Goal: Task Accomplishment & Management: Use online tool/utility

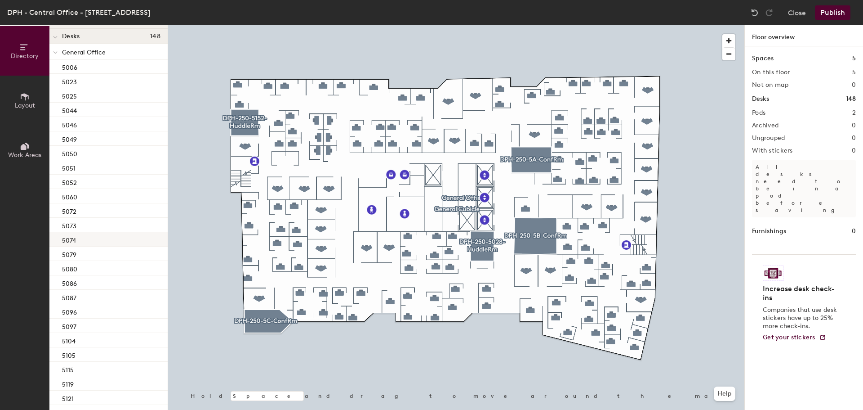
scroll to position [109, 0]
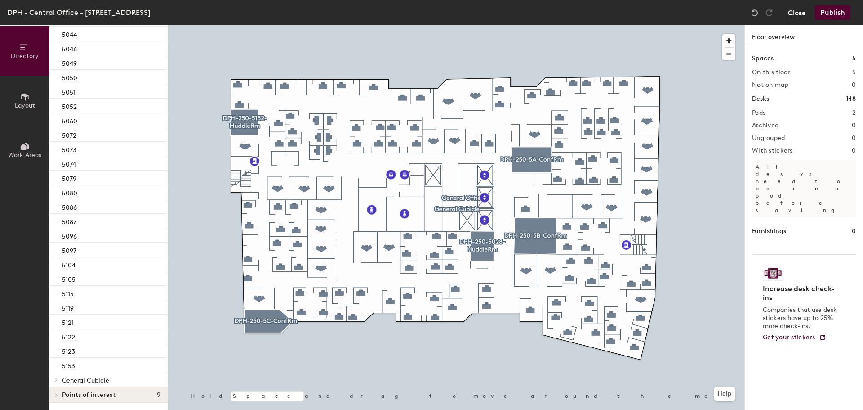
click at [799, 11] on button "Close" at bounding box center [797, 12] width 18 height 14
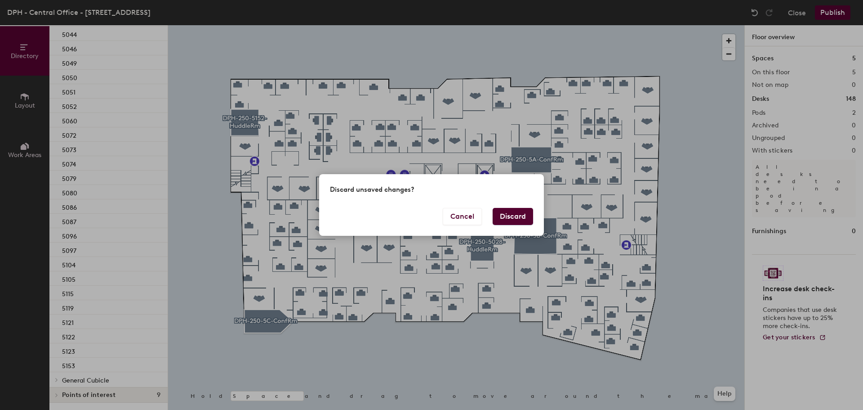
click at [505, 217] on button "Discard" at bounding box center [513, 216] width 40 height 17
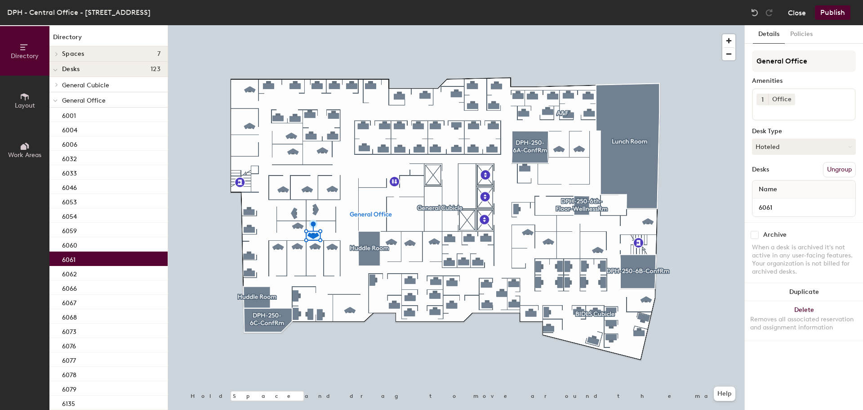
click at [791, 15] on button "Close" at bounding box center [797, 12] width 18 height 14
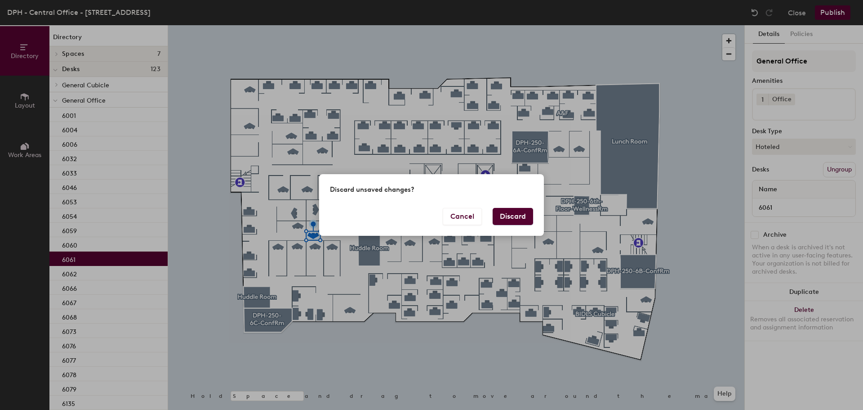
click at [513, 213] on button "Discard" at bounding box center [513, 216] width 40 height 17
